Goal: Obtain resource: Download file/media

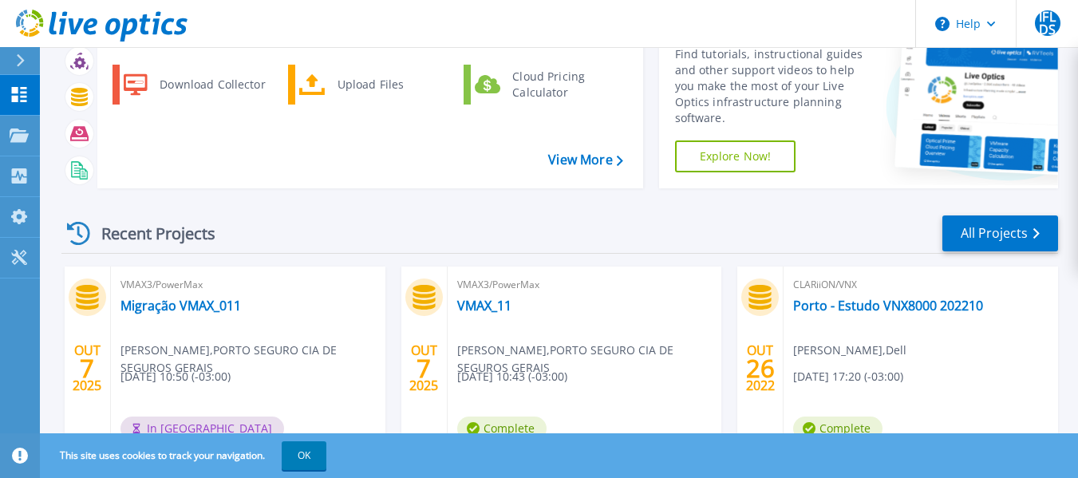
scroll to position [160, 0]
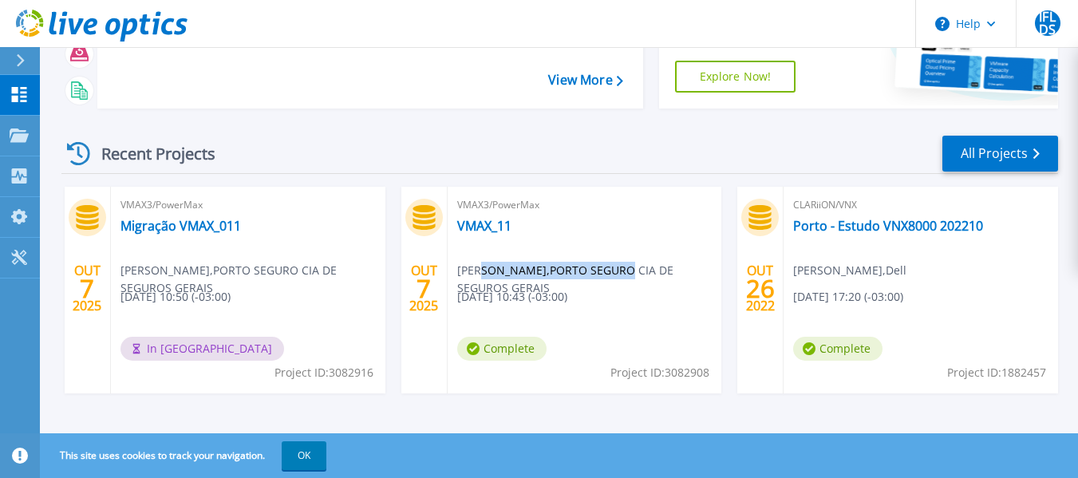
drag, startPoint x: 473, startPoint y: 270, endPoint x: 716, endPoint y: 271, distance: 243.3
click at [716, 271] on span "Italo Fernando Lopes dos Santos , PORTO SEGURO CIA DE SEGUROS GERAIS" at bounding box center [589, 279] width 265 height 35
click at [641, 284] on span "Italo Fernando Lopes dos Santos , PORTO SEGURO CIA DE SEGUROS GERAIS" at bounding box center [589, 279] width 265 height 35
click at [472, 232] on link "VMAX_11" at bounding box center [484, 226] width 54 height 16
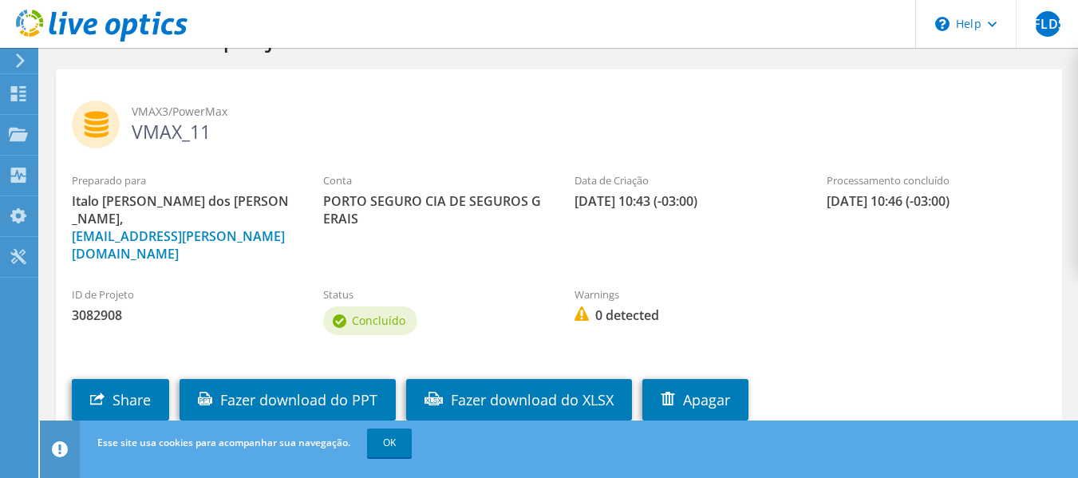
scroll to position [80, 0]
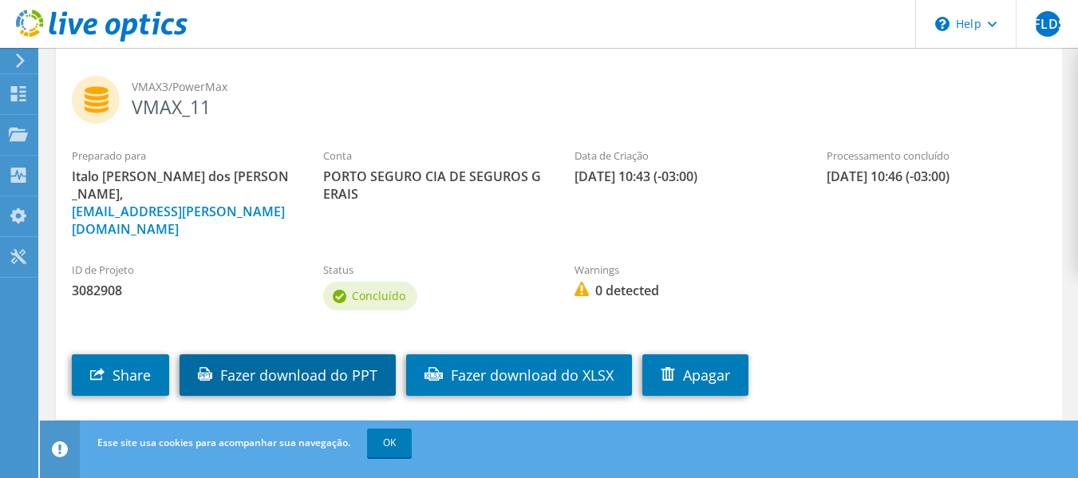
click at [273, 354] on link "Fazer download do PPT" at bounding box center [288, 374] width 216 height 41
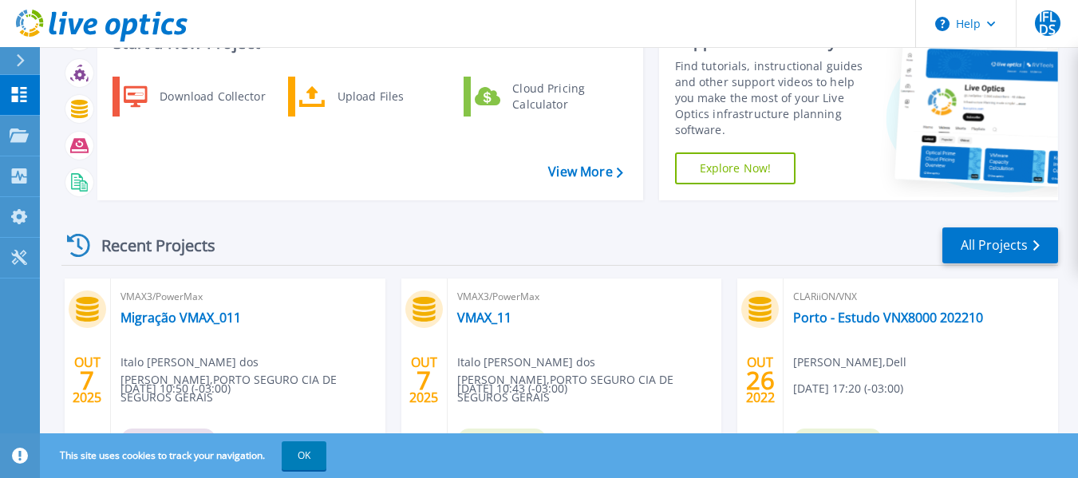
scroll to position [168, 0]
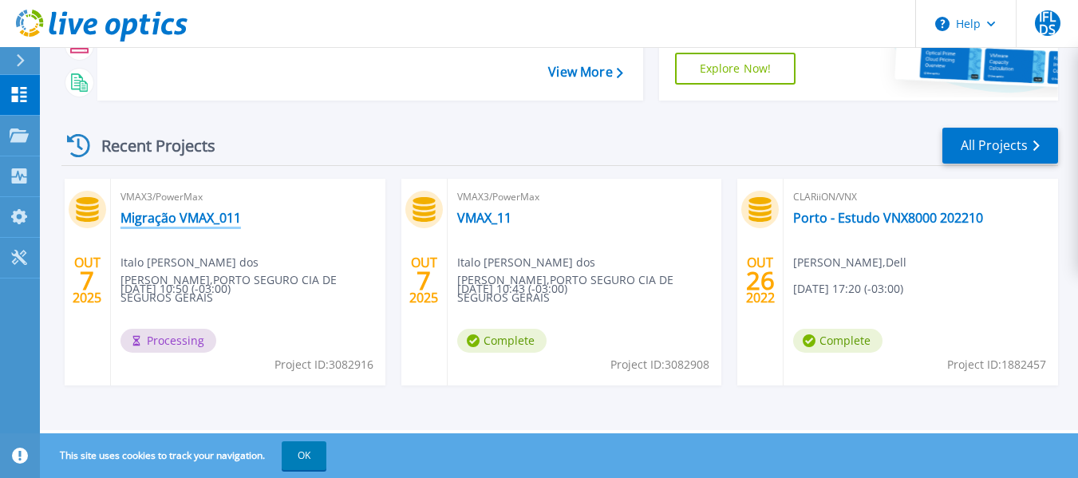
click at [154, 219] on link "Migração VMAX_011" at bounding box center [180, 218] width 120 height 16
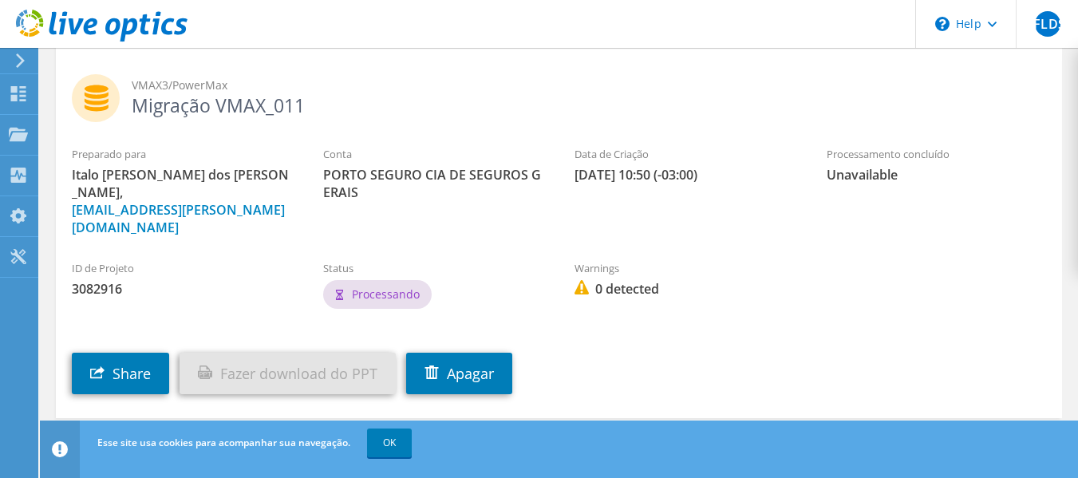
scroll to position [82, 0]
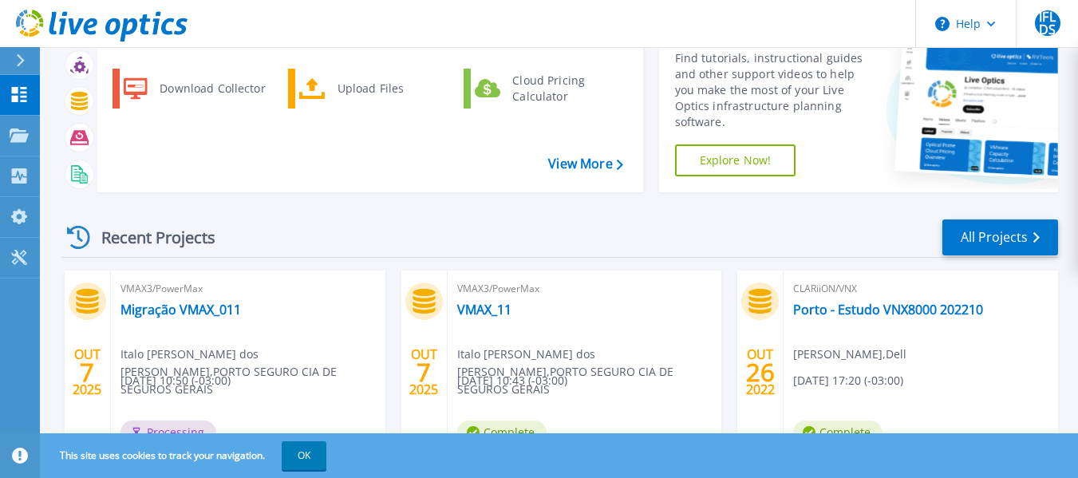
scroll to position [160, 0]
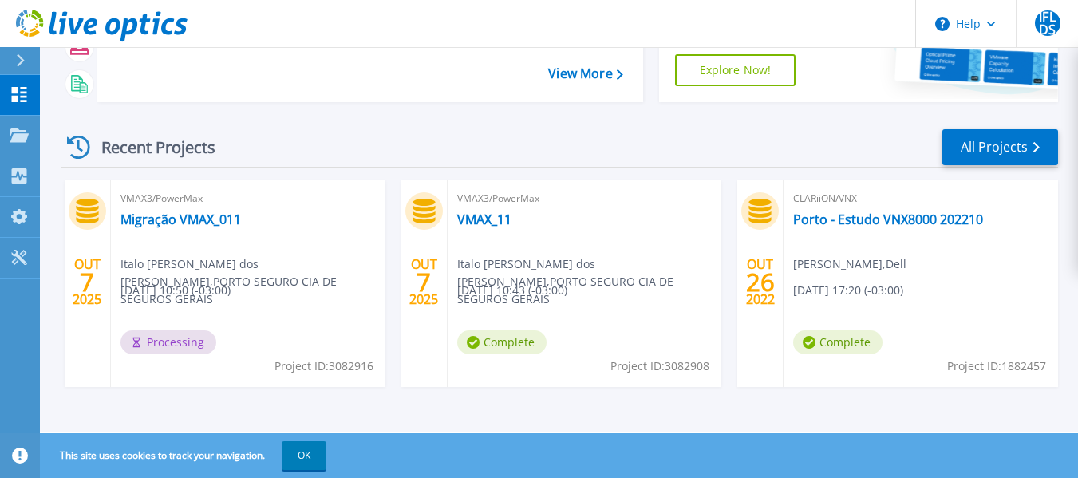
scroll to position [168, 0]
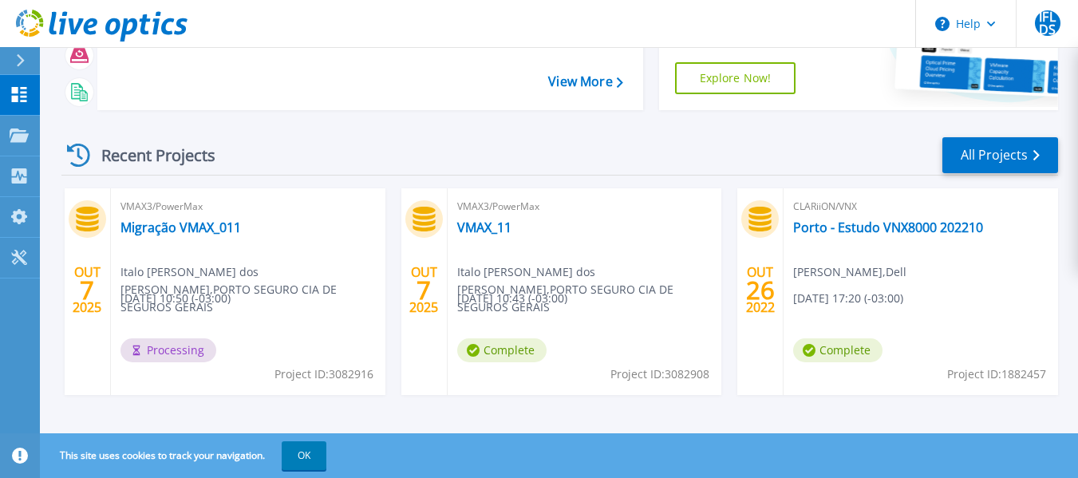
scroll to position [160, 0]
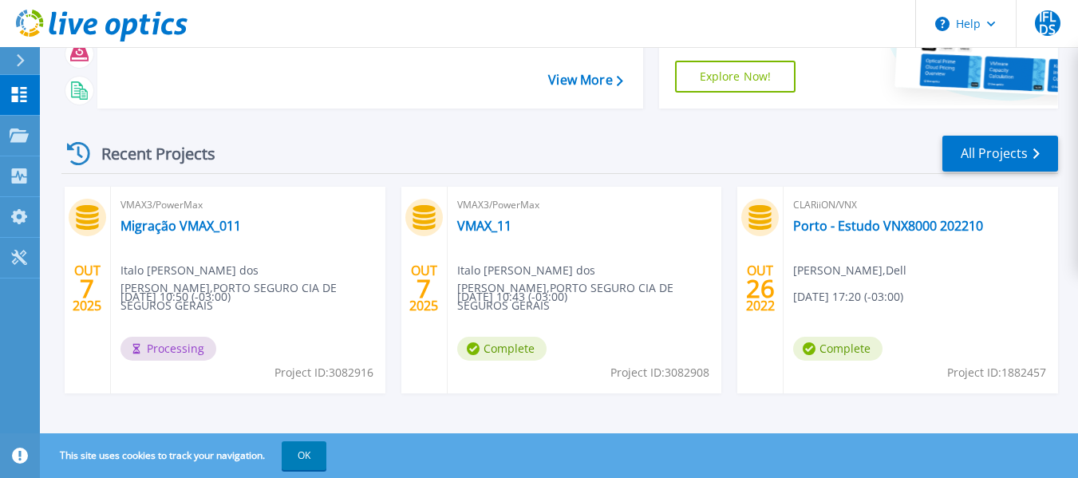
click at [65, 337] on div "OUT 7 2025" at bounding box center [88, 290] width 46 height 207
click at [162, 231] on link "Migração VMAX_011" at bounding box center [180, 226] width 120 height 16
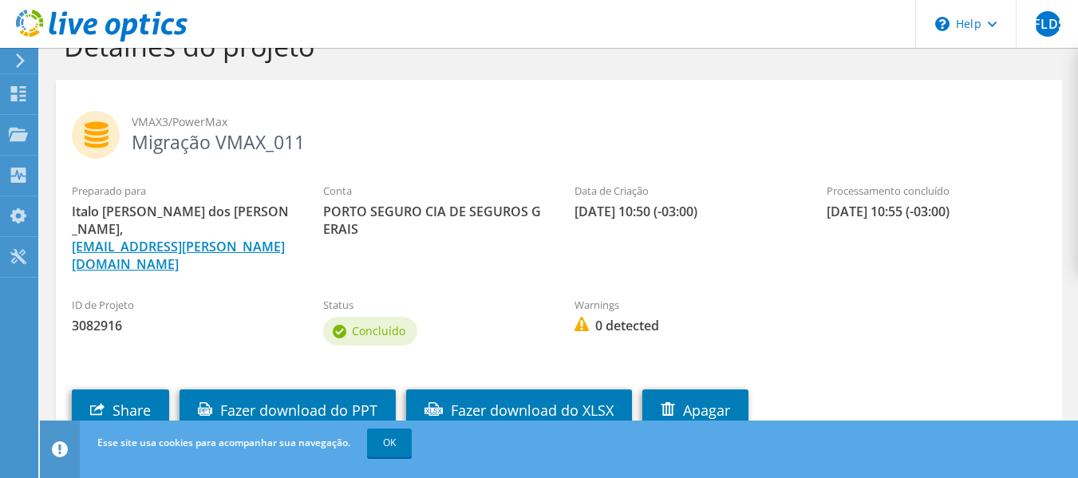
scroll to position [80, 0]
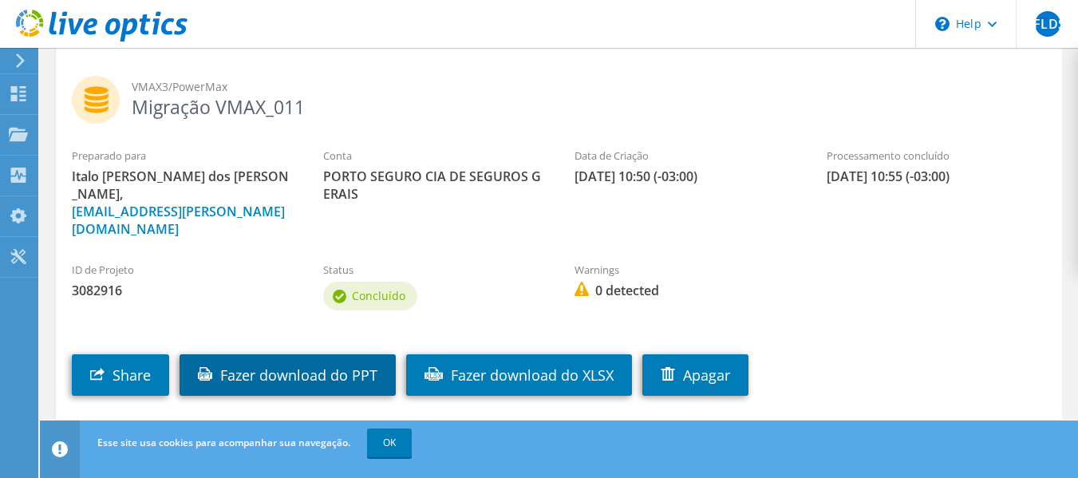
click at [343, 354] on link "Fazer download do PPT" at bounding box center [288, 374] width 216 height 41
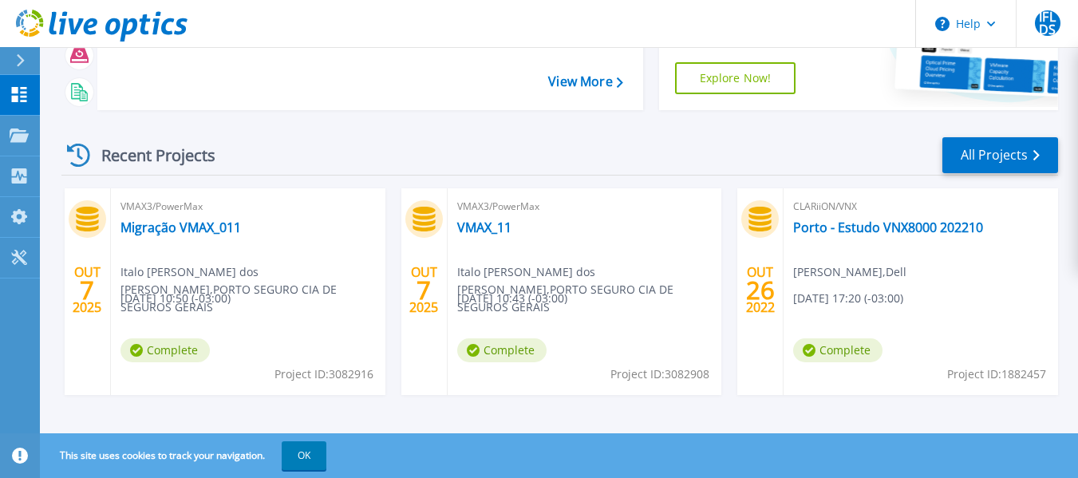
scroll to position [160, 0]
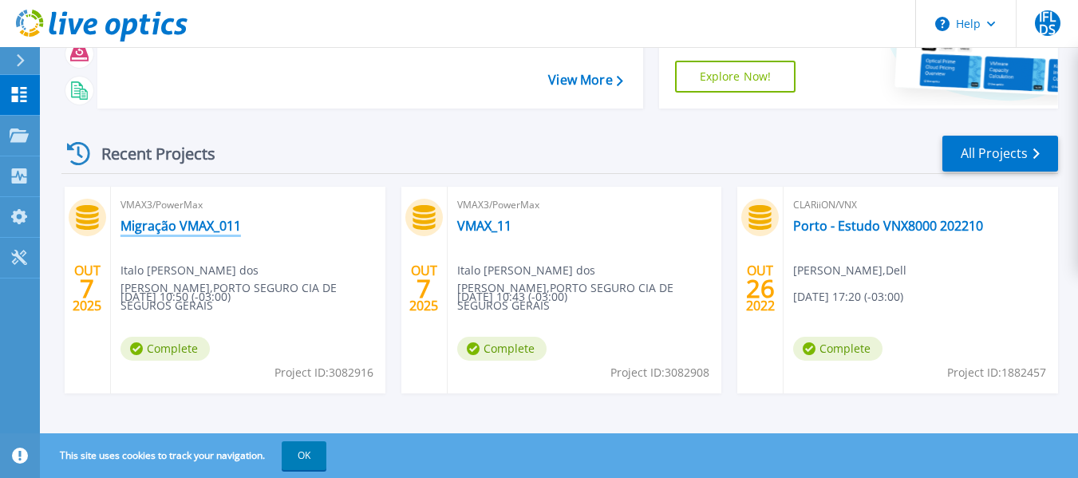
click at [180, 227] on link "Migração VMAX_011" at bounding box center [180, 226] width 120 height 16
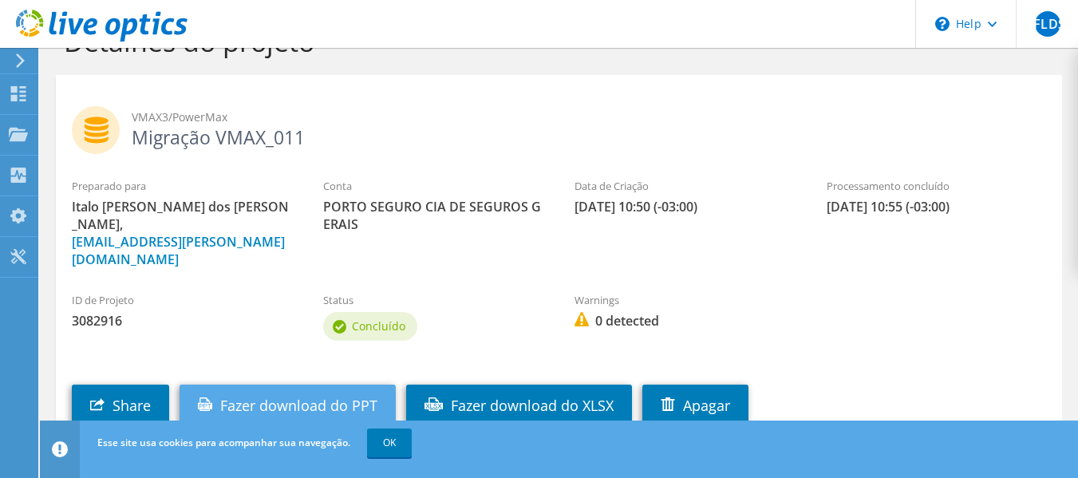
scroll to position [80, 0]
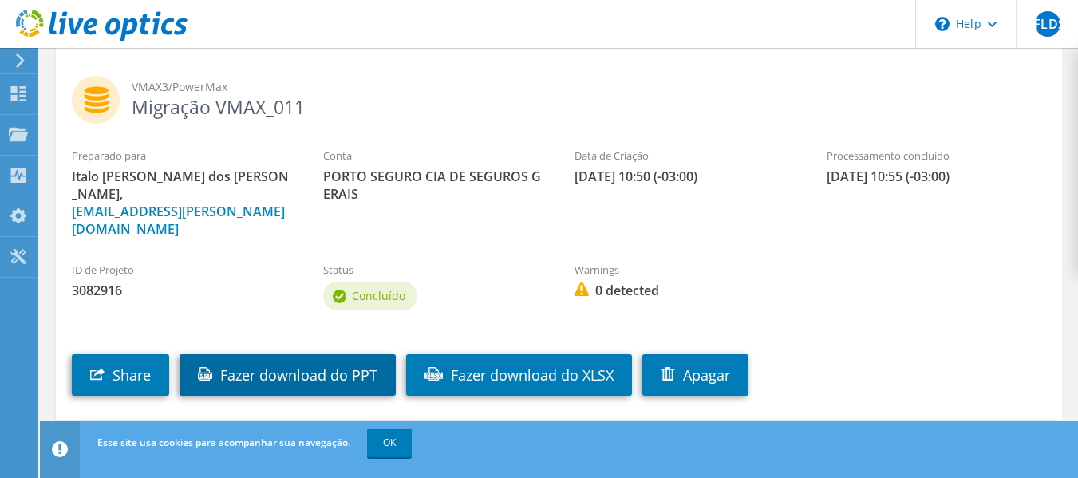
click at [273, 354] on link "Fazer download do PPT" at bounding box center [288, 374] width 216 height 41
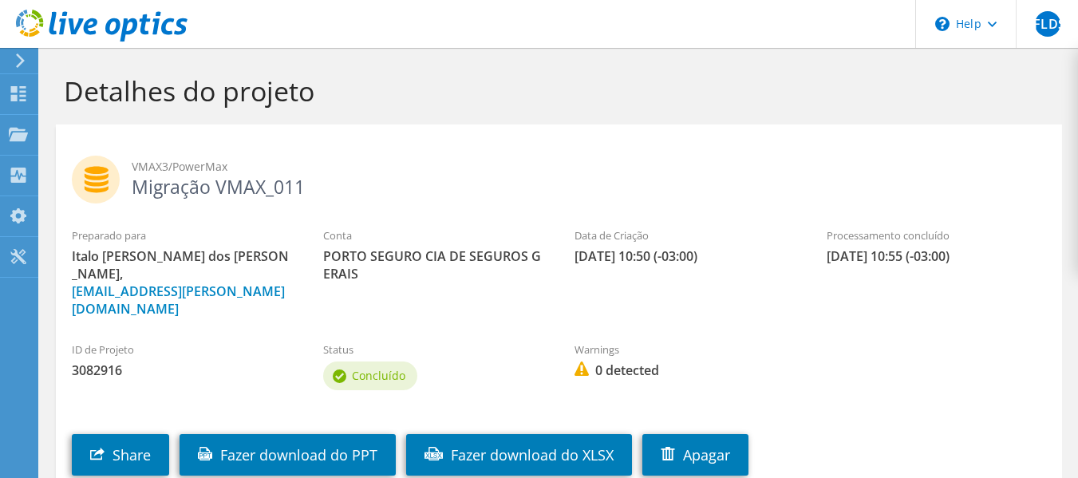
scroll to position [81, 0]
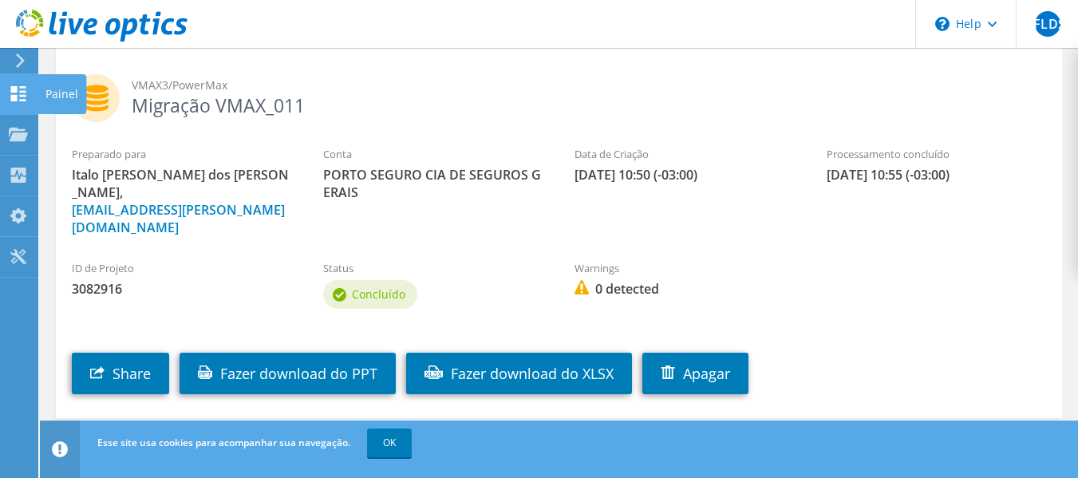
click at [54, 96] on div "Painel" at bounding box center [61, 94] width 49 height 40
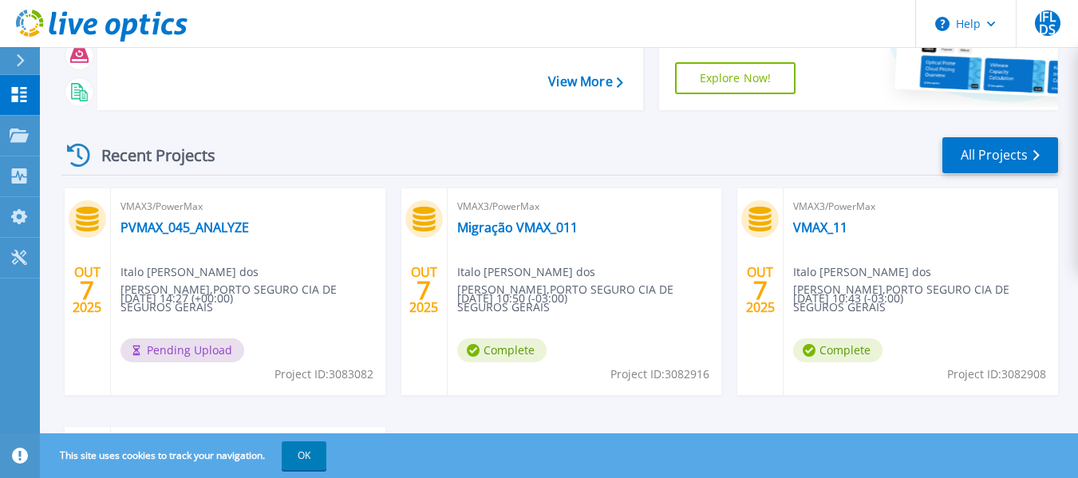
scroll to position [160, 0]
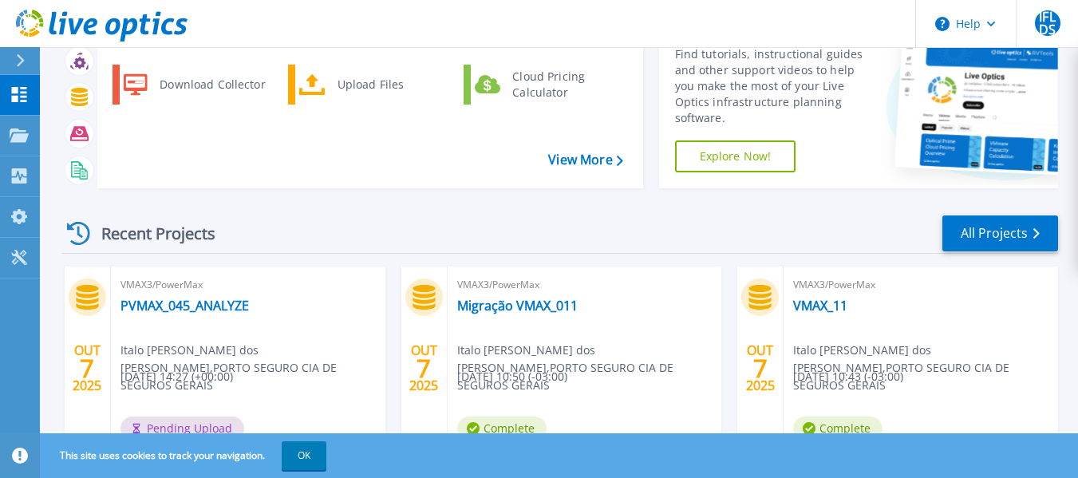
scroll to position [160, 0]
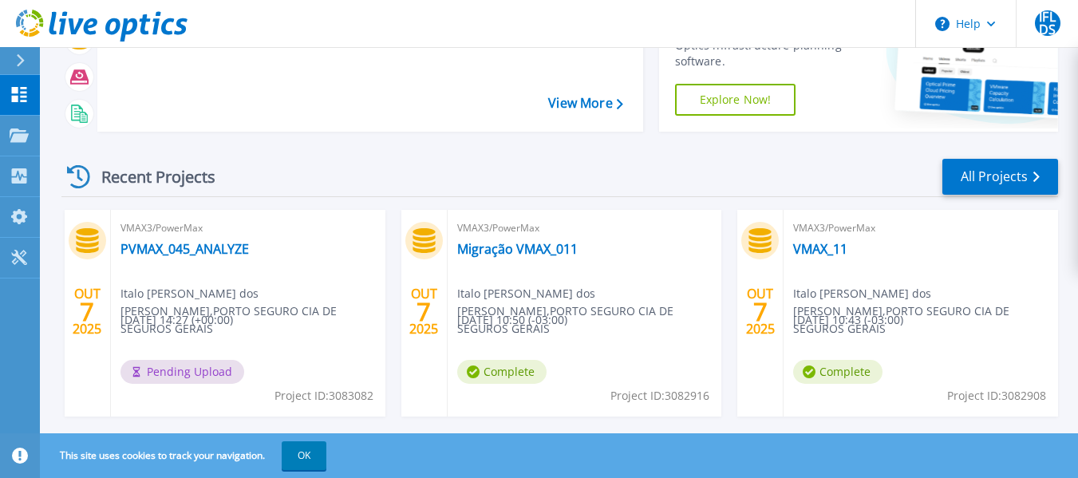
scroll to position [160, 0]
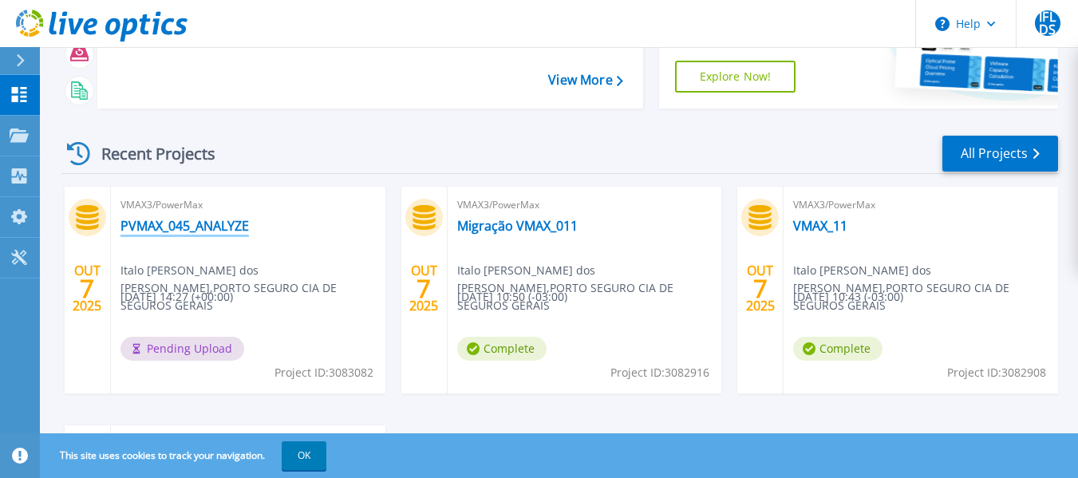
click at [192, 230] on link "PVMAX_045_ANALYZE" at bounding box center [184, 226] width 128 height 16
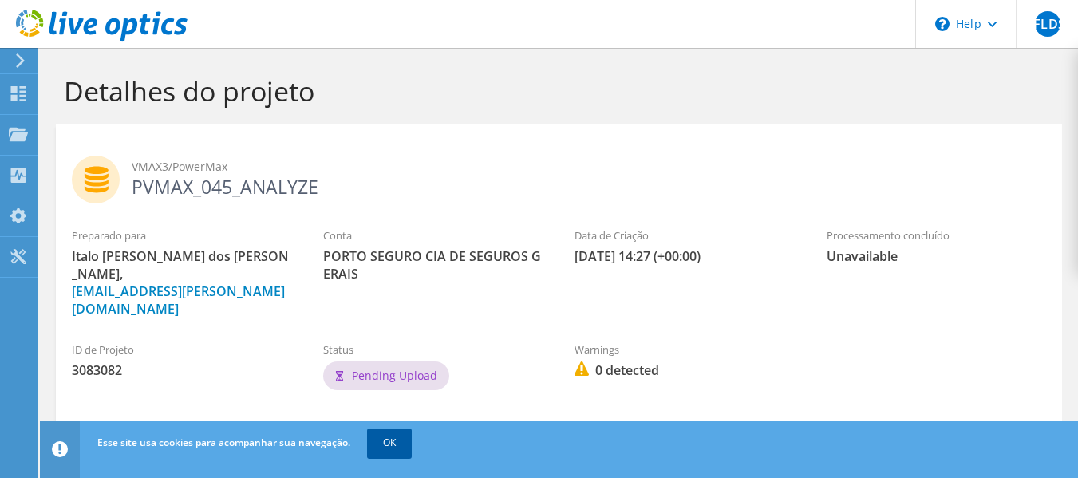
click at [383, 436] on link "OK" at bounding box center [389, 442] width 45 height 29
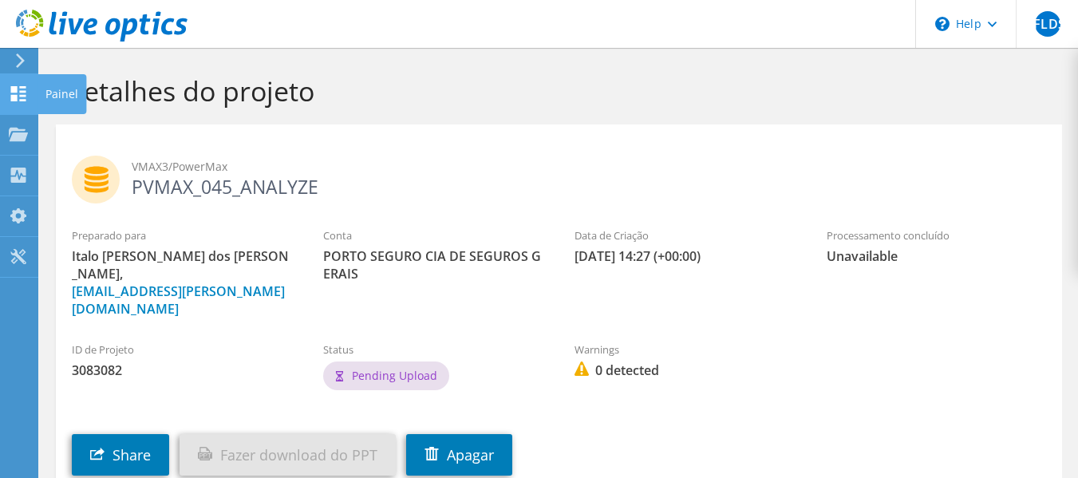
click at [57, 96] on div "Painel" at bounding box center [61, 94] width 49 height 40
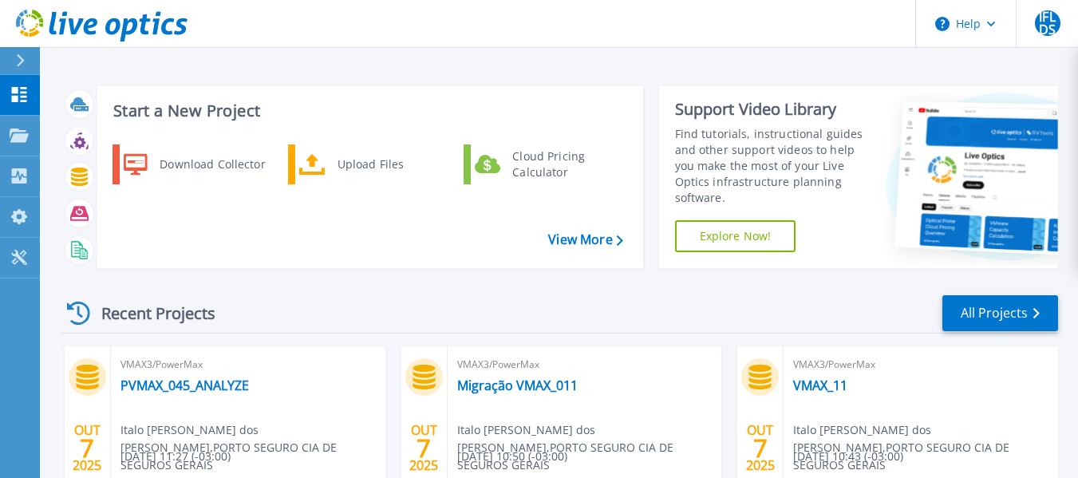
scroll to position [80, 0]
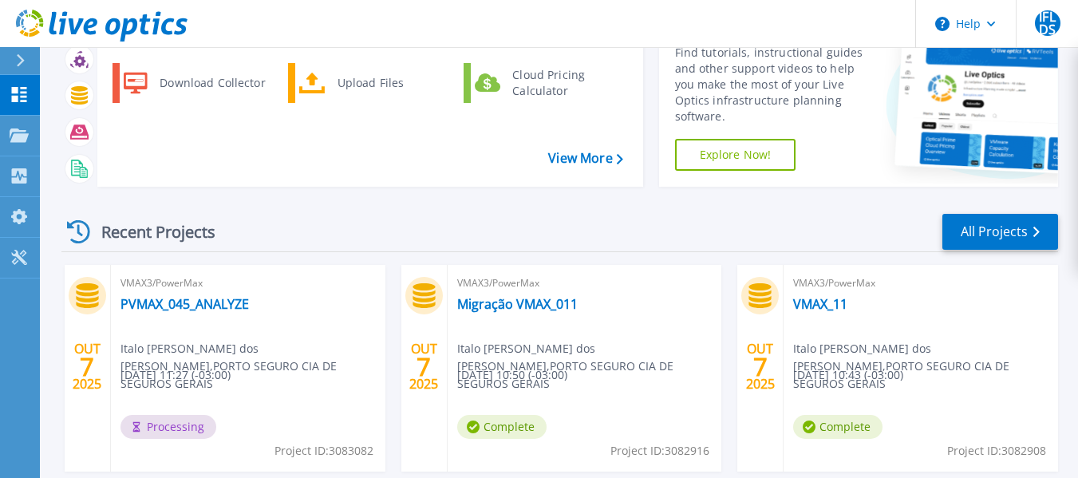
scroll to position [80, 0]
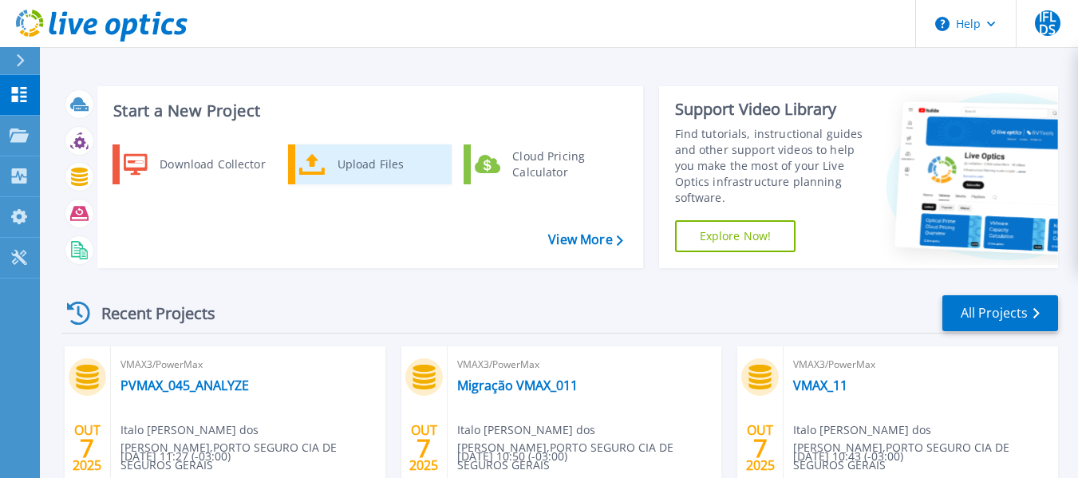
scroll to position [80, 0]
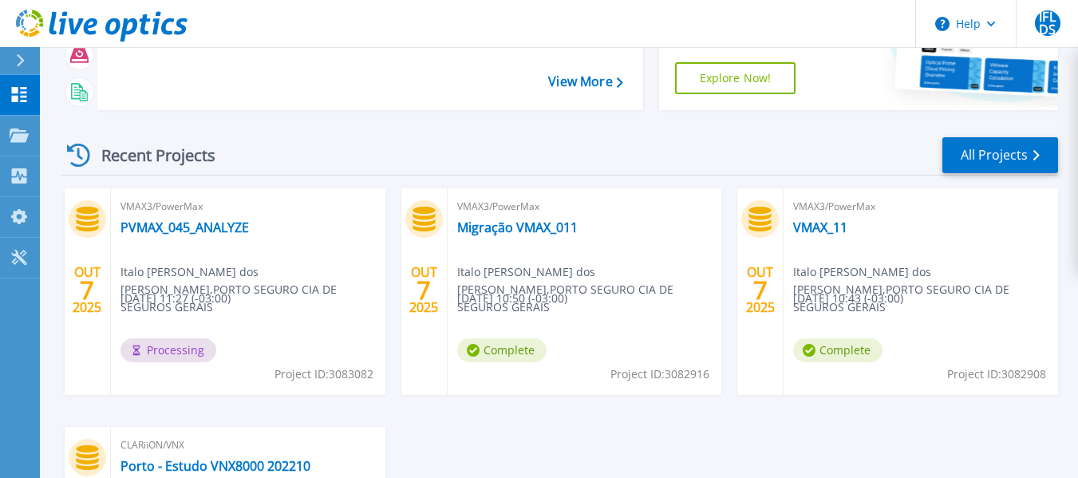
scroll to position [160, 0]
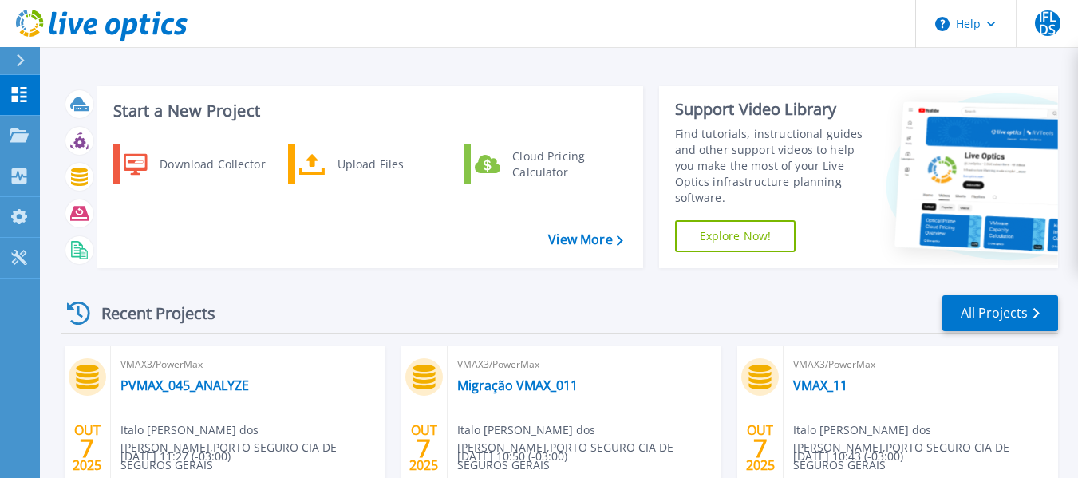
scroll to position [160, 0]
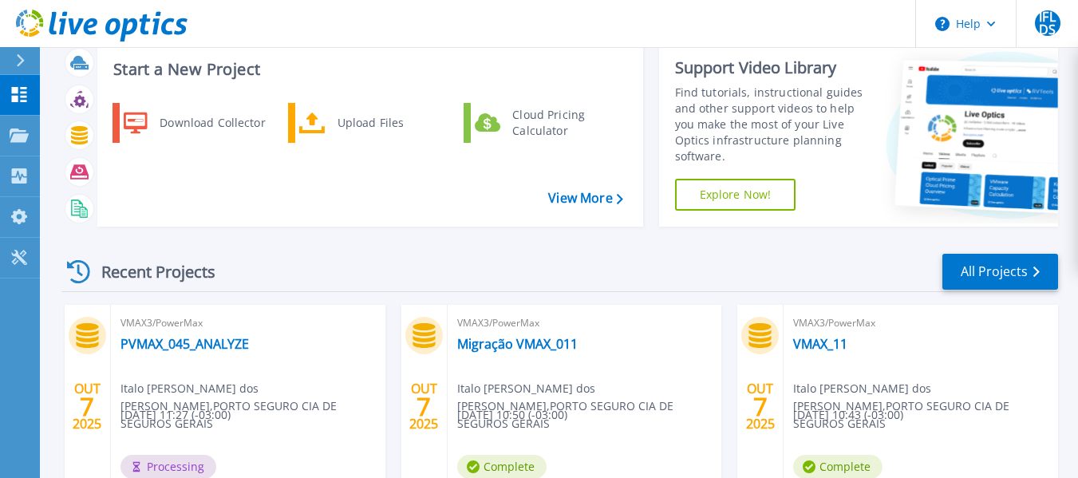
scroll to position [160, 0]
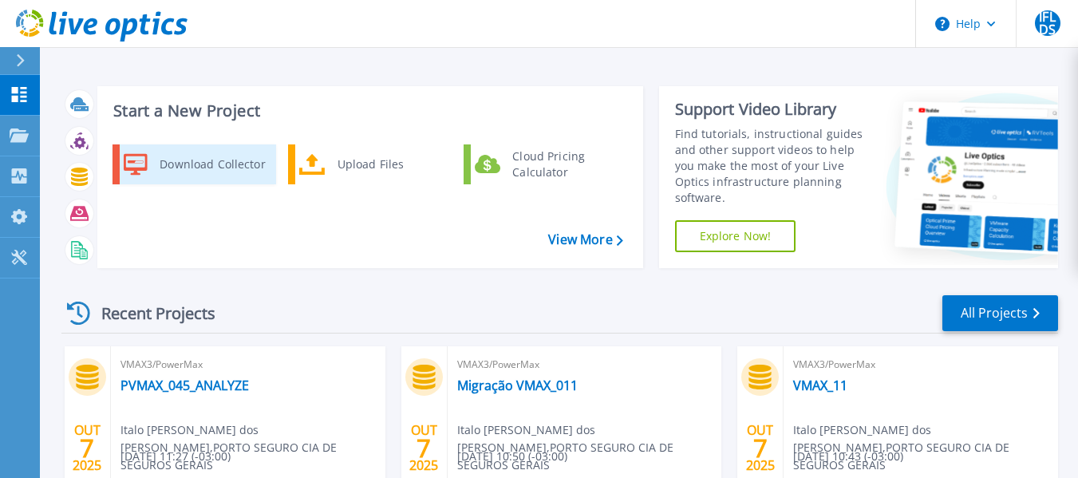
scroll to position [160, 0]
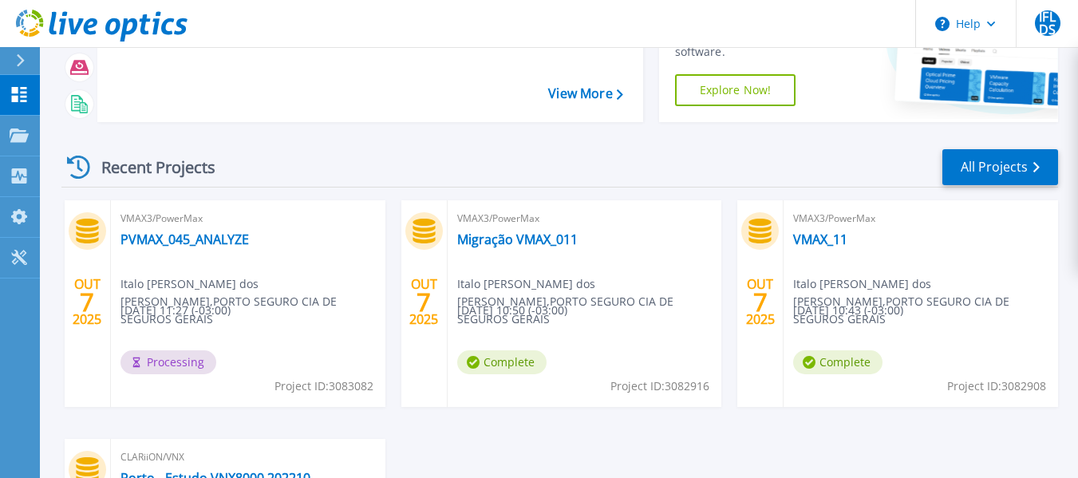
scroll to position [160, 0]
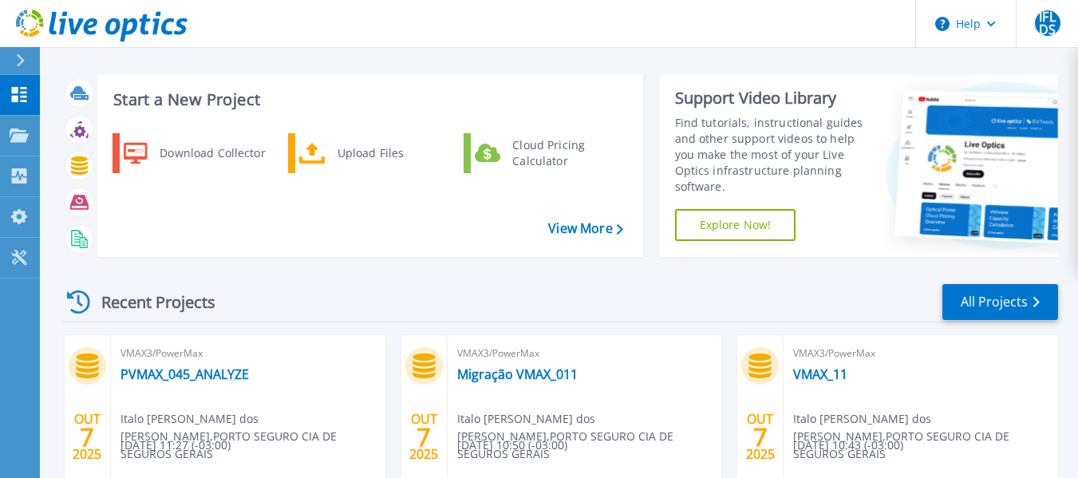
scroll to position [160, 0]
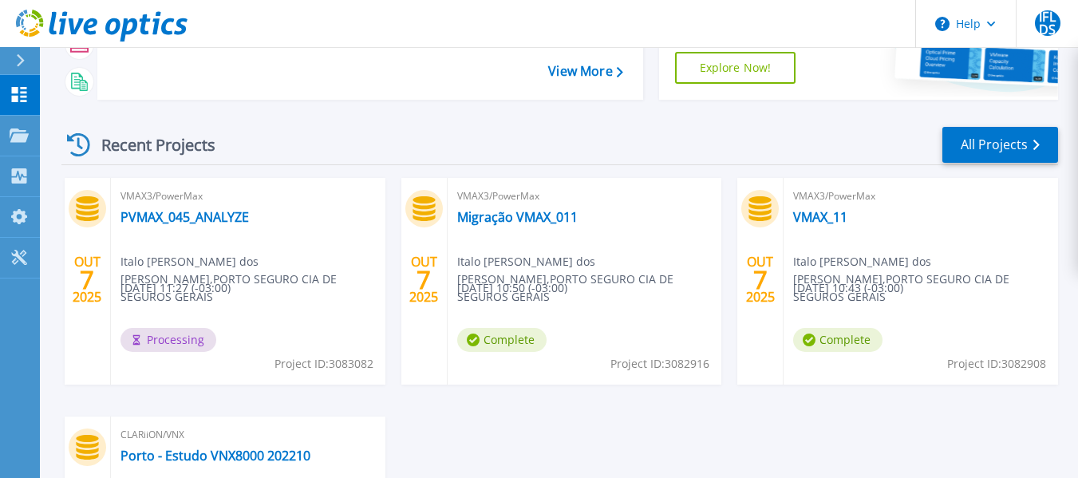
scroll to position [167, 0]
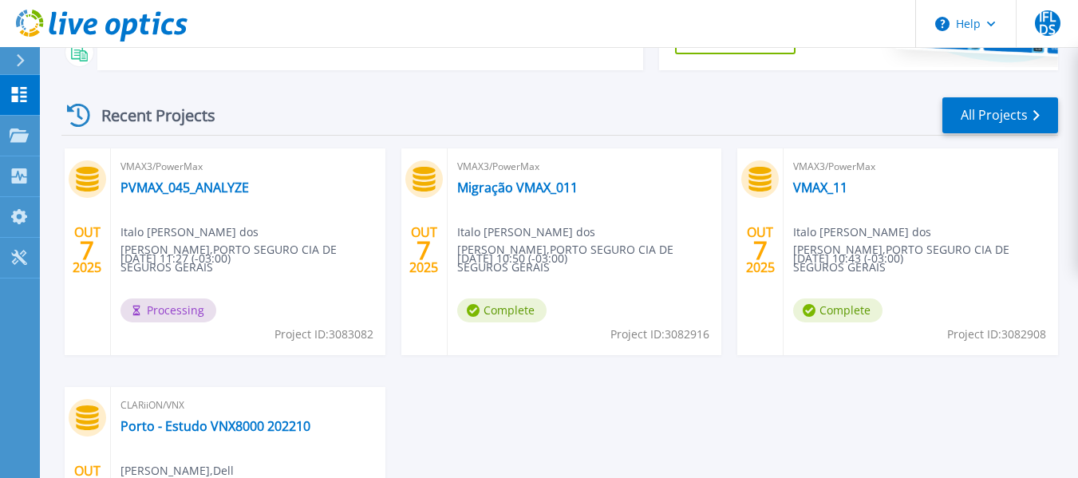
scroll to position [239, 0]
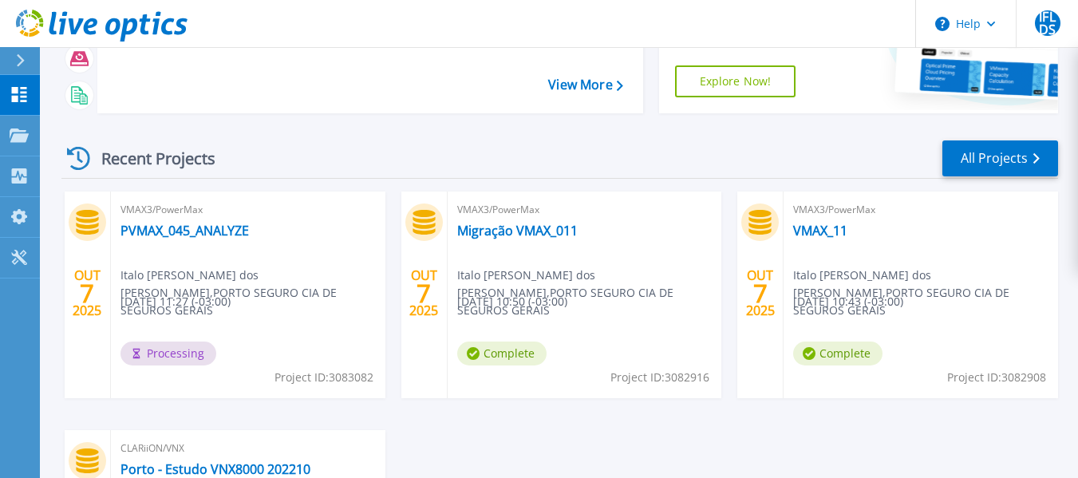
scroll to position [160, 0]
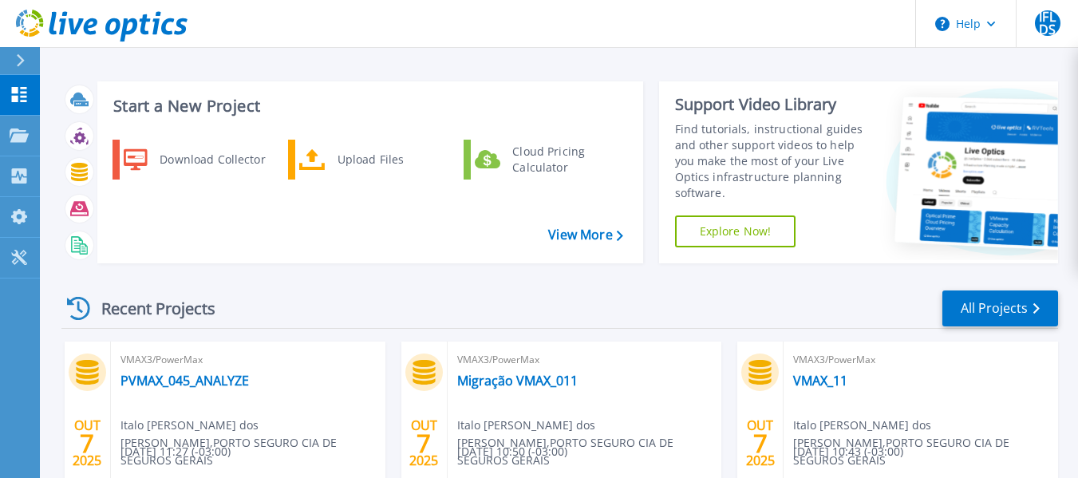
scroll to position [160, 0]
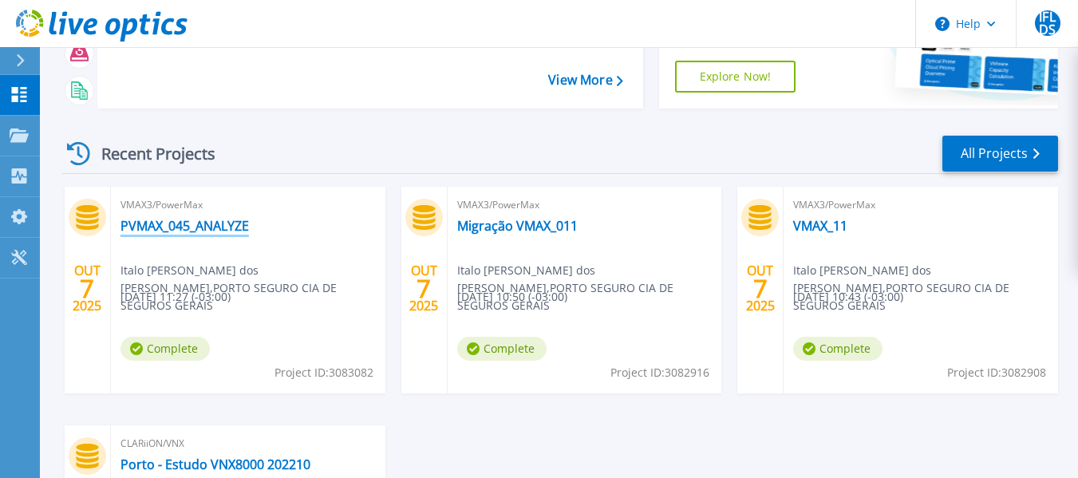
click at [171, 218] on link "PVMAX_045_ANALYZE" at bounding box center [184, 226] width 128 height 16
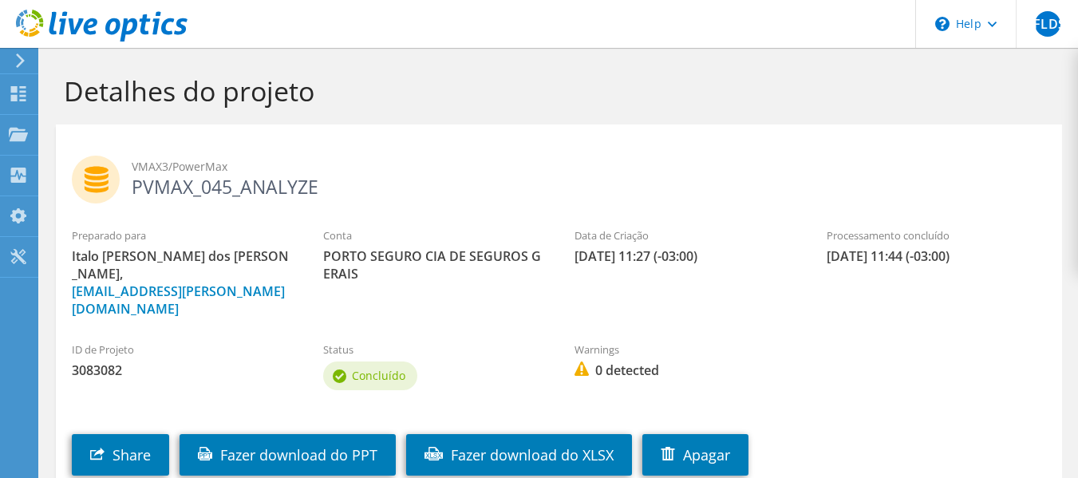
scroll to position [80, 0]
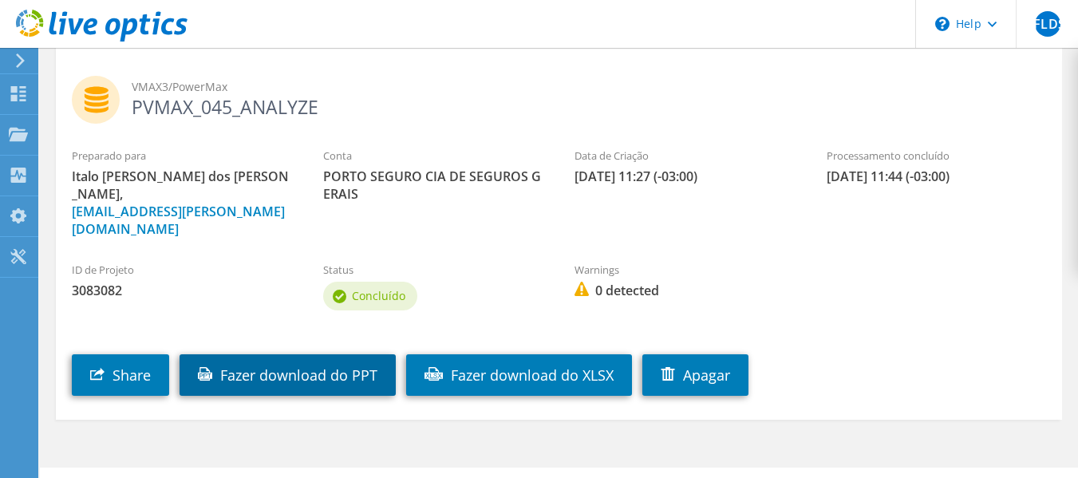
click at [259, 354] on link "Fazer download do PPT" at bounding box center [288, 374] width 216 height 41
